Goal: Task Accomplishment & Management: Manage account settings

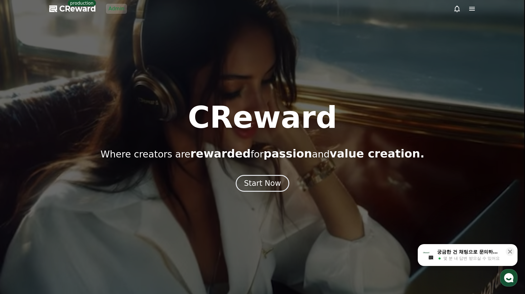
click at [124, 41] on div at bounding box center [262, 147] width 525 height 294
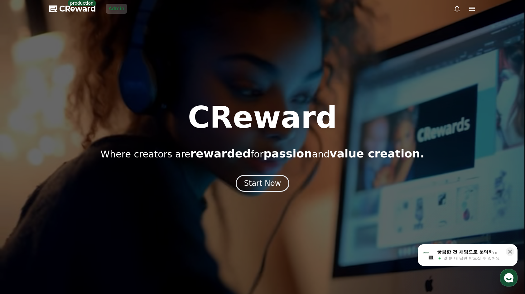
click at [110, 7] on link "Admin" at bounding box center [116, 9] width 21 height 10
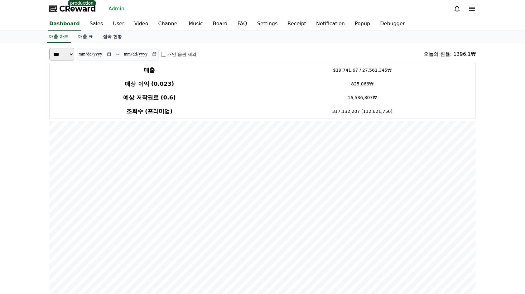
click at [111, 25] on link "User" at bounding box center [118, 23] width 21 height 13
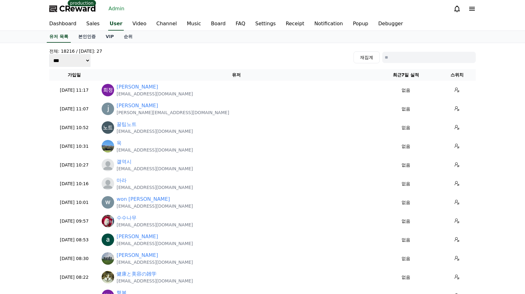
click at [204, 62] on div "전체: 18216 / [DATE]: 27 *** *** *** 재집계" at bounding box center [262, 57] width 427 height 19
click at [187, 22] on link "Music" at bounding box center [194, 23] width 24 height 13
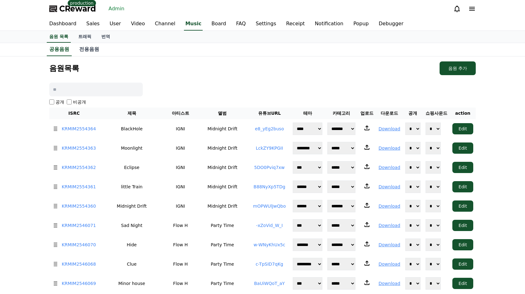
drag, startPoint x: 218, startPoint y: 67, endPoint x: 176, endPoint y: 49, distance: 45.6
click at [218, 66] on div "음원목록 음원 추가" at bounding box center [262, 68] width 427 height 14
click at [78, 12] on span "CReward" at bounding box center [77, 9] width 37 height 10
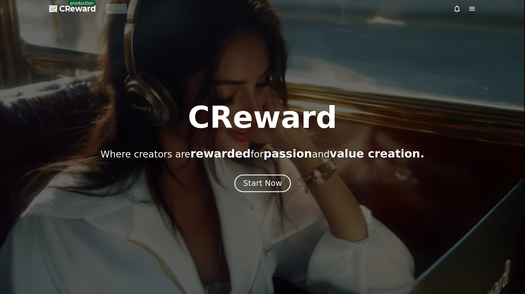
click at [252, 190] on button "Start Now" at bounding box center [262, 183] width 56 height 18
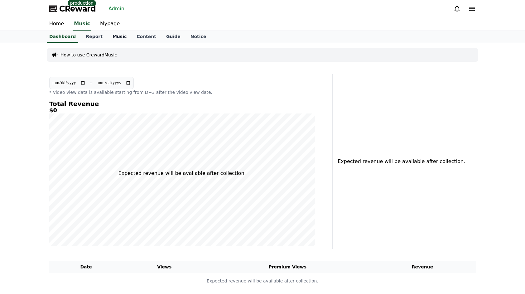
drag, startPoint x: 119, startPoint y: 42, endPoint x: 111, endPoint y: 35, distance: 11.2
click at [119, 42] on link "Music" at bounding box center [120, 37] width 24 height 12
click at [111, 35] on link "Music" at bounding box center [120, 37] width 24 height 12
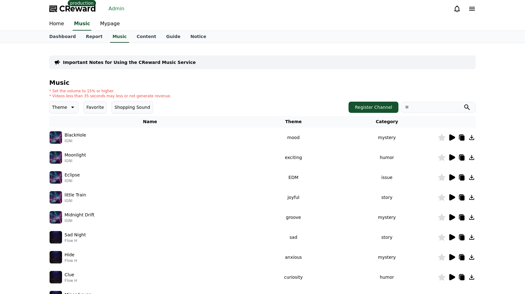
drag, startPoint x: 207, startPoint y: 82, endPoint x: 194, endPoint y: 87, distance: 13.7
click at [207, 82] on h4 "Music" at bounding box center [262, 82] width 427 height 7
click at [72, 136] on p "BlackHole" at bounding box center [76, 135] width 22 height 7
copy p "BlackHole"
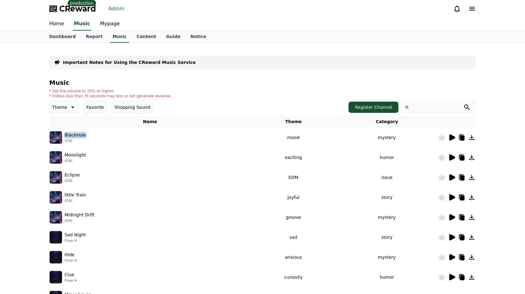
click at [70, 141] on p "IGNI" at bounding box center [76, 140] width 22 height 5
copy p "IGNI"
click at [90, 141] on div "BlackHole IGNI" at bounding box center [150, 137] width 201 height 12
click at [80, 134] on p "BlackHole" at bounding box center [76, 135] width 22 height 7
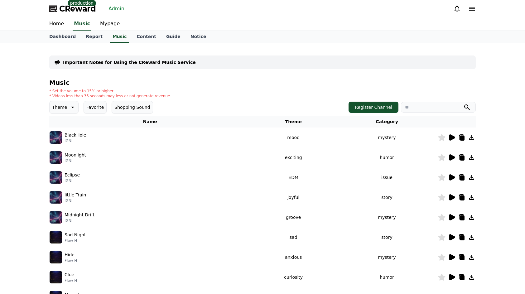
click at [259, 85] on h4 "Music" at bounding box center [262, 82] width 427 height 7
click at [115, 8] on link "Admin" at bounding box center [116, 9] width 21 height 10
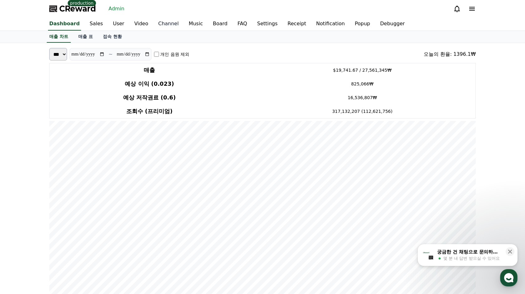
drag, startPoint x: 114, startPoint y: 22, endPoint x: 149, endPoint y: 24, distance: 35.3
click at [114, 22] on link "User" at bounding box center [118, 23] width 21 height 13
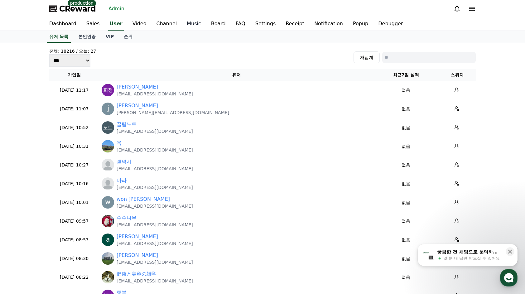
click at [182, 24] on link "Music" at bounding box center [194, 23] width 24 height 13
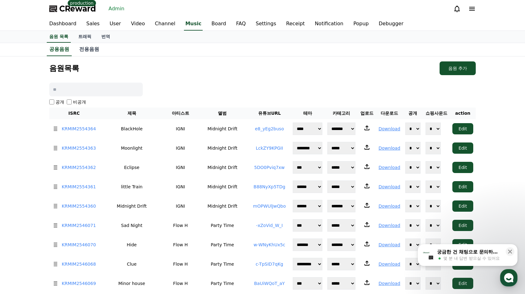
click at [172, 67] on div "음원목록 음원 추가" at bounding box center [262, 68] width 427 height 14
drag, startPoint x: 103, startPoint y: 126, endPoint x: 58, endPoint y: 129, distance: 45.0
click at [58, 129] on tr "KRMIM2554364 BlackHole IGNI Midnight Drift e8_yEg2buso ******* ********* **** *…" at bounding box center [262, 128] width 427 height 19
drag, startPoint x: 66, startPoint y: 110, endPoint x: 228, endPoint y: 75, distance: 165.8
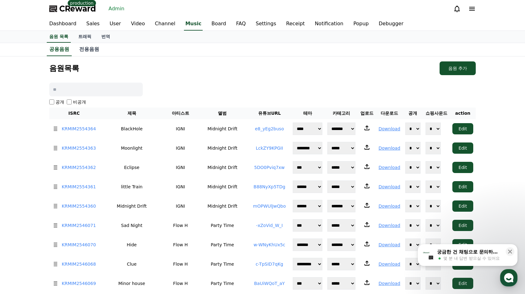
click at [122, 113] on tr "ISRC 제목 아티스트 앨범 유튜브URL 테마 카테고리 업로드 다운로드 공개 쇼핑사운드 action" at bounding box center [262, 114] width 427 height 12
drag, startPoint x: 272, startPoint y: 74, endPoint x: 270, endPoint y: 92, distance: 18.5
click at [272, 74] on div "음원목록 음원 추가" at bounding box center [262, 68] width 427 height 14
click at [461, 127] on button "Edit" at bounding box center [463, 128] width 21 height 11
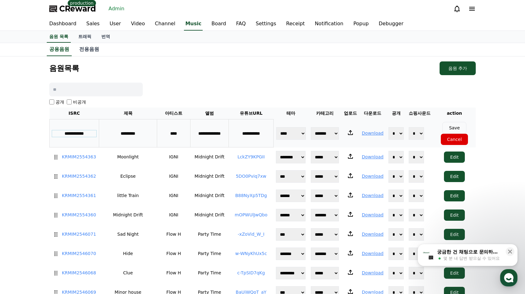
click at [75, 134] on input "**********" at bounding box center [74, 133] width 44 height 7
